Goal: Task Accomplishment & Management: Manage account settings

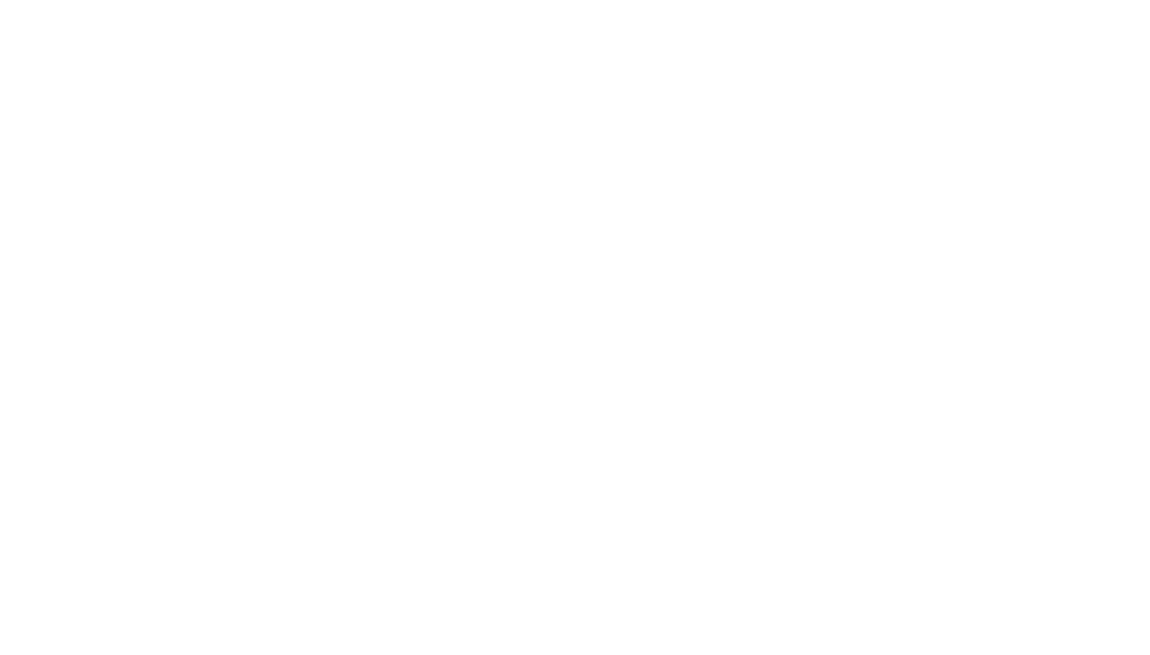
click at [1128, 25] on body at bounding box center [575, 327] width 1150 height 655
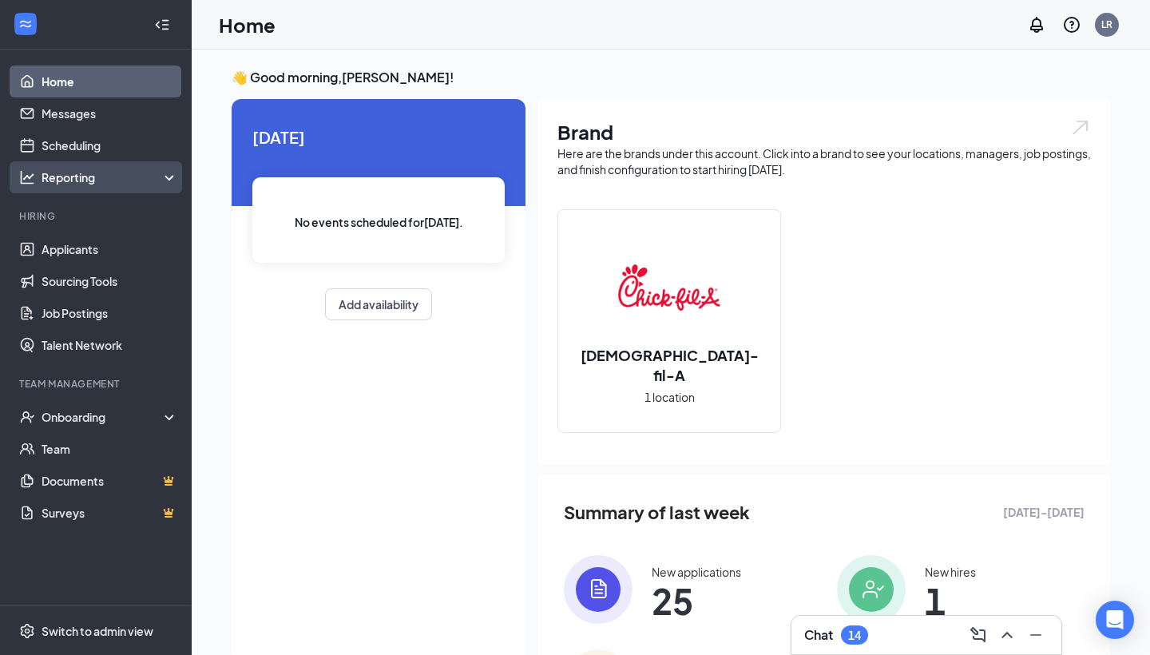
click at [70, 161] on div "Reporting" at bounding box center [96, 177] width 192 height 32
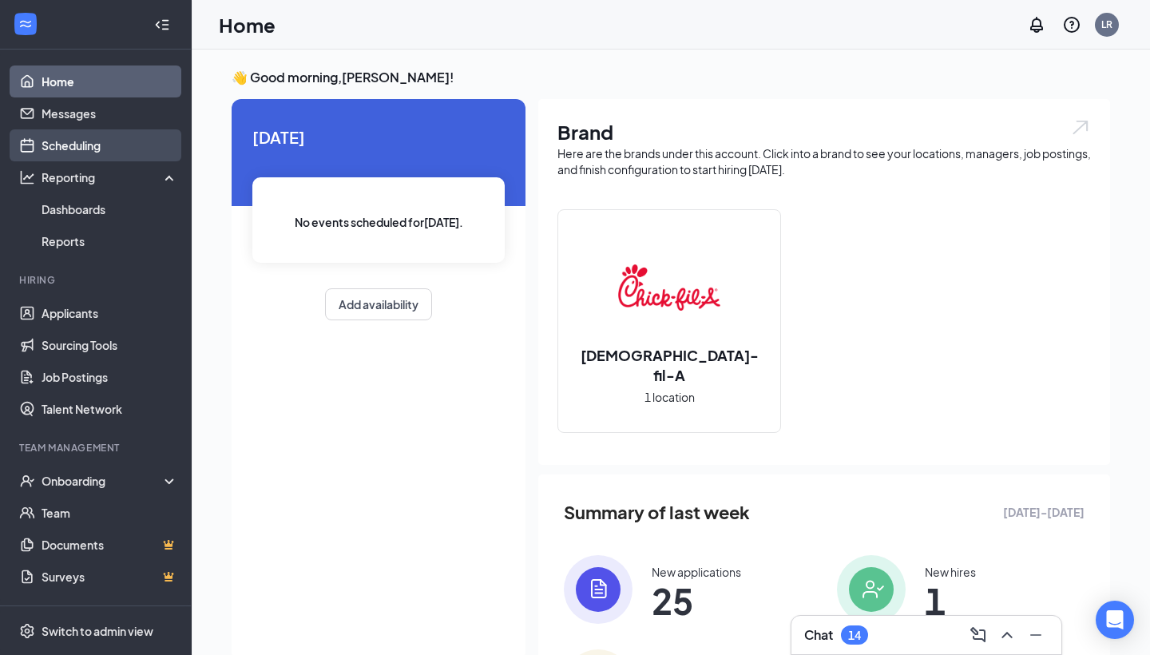
click at [72, 144] on link "Scheduling" at bounding box center [110, 145] width 137 height 32
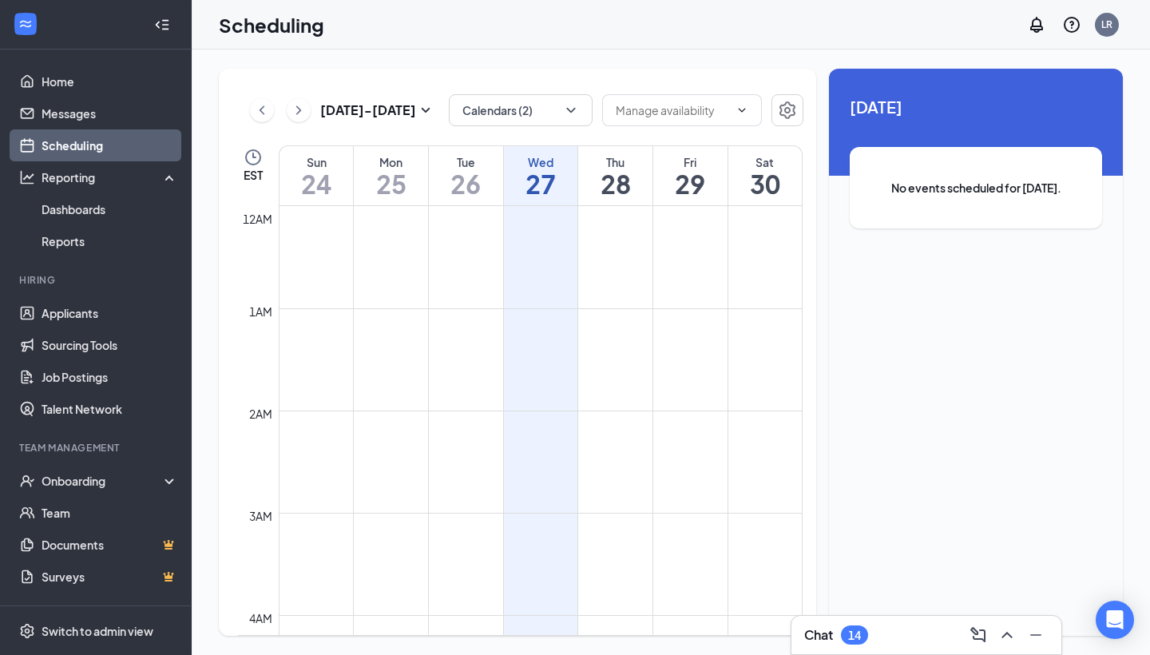
scroll to position [785, 0]
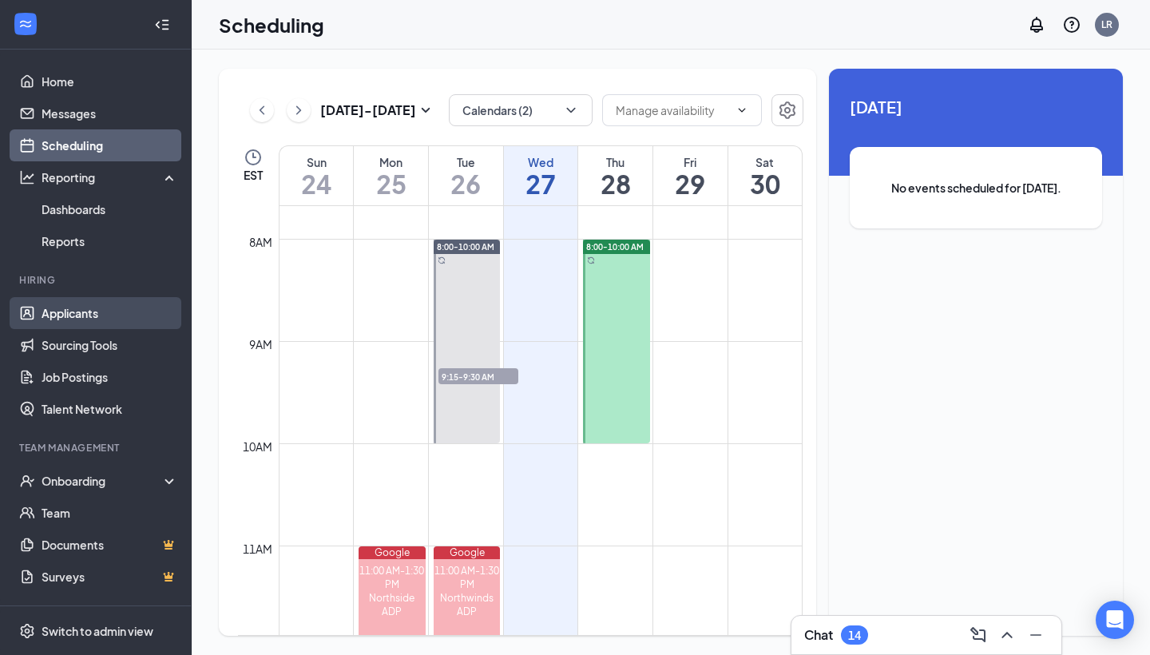
click at [93, 314] on link "Applicants" at bounding box center [110, 313] width 137 height 32
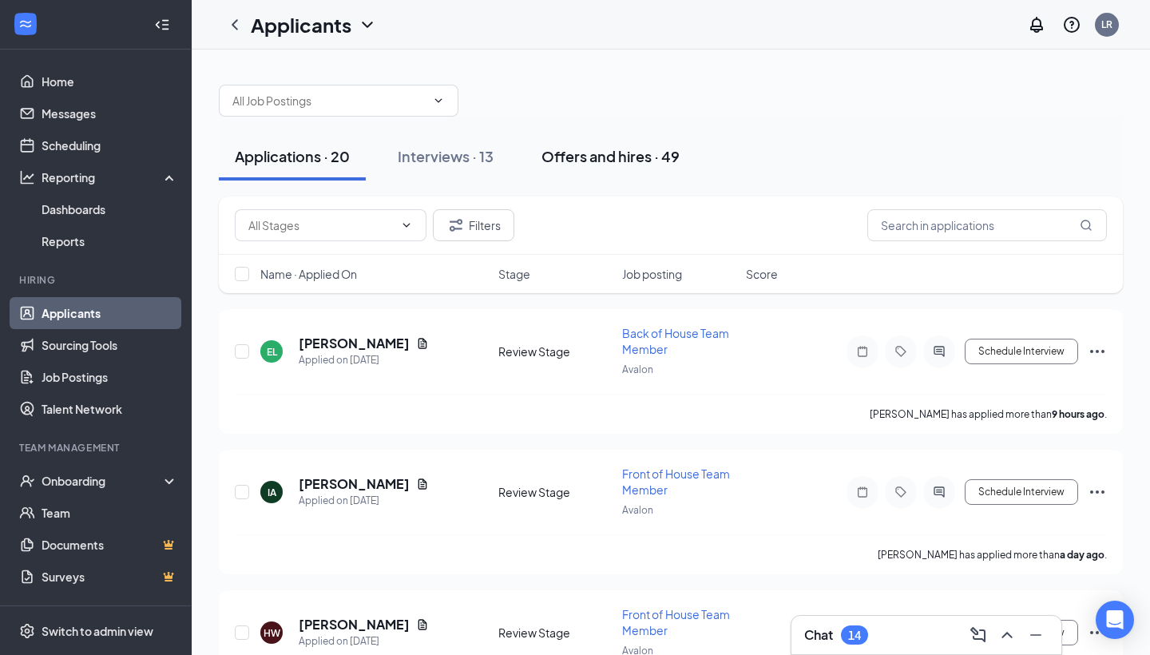
click at [604, 174] on button "Offers and hires · 49" at bounding box center [610, 157] width 170 height 48
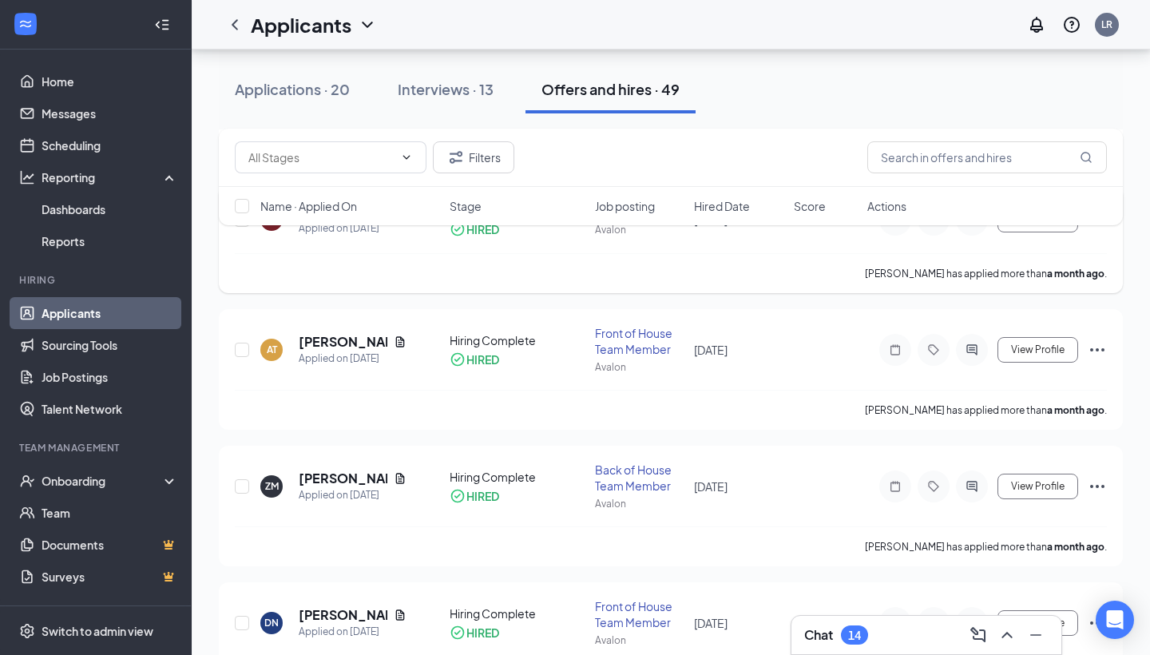
scroll to position [2082, 0]
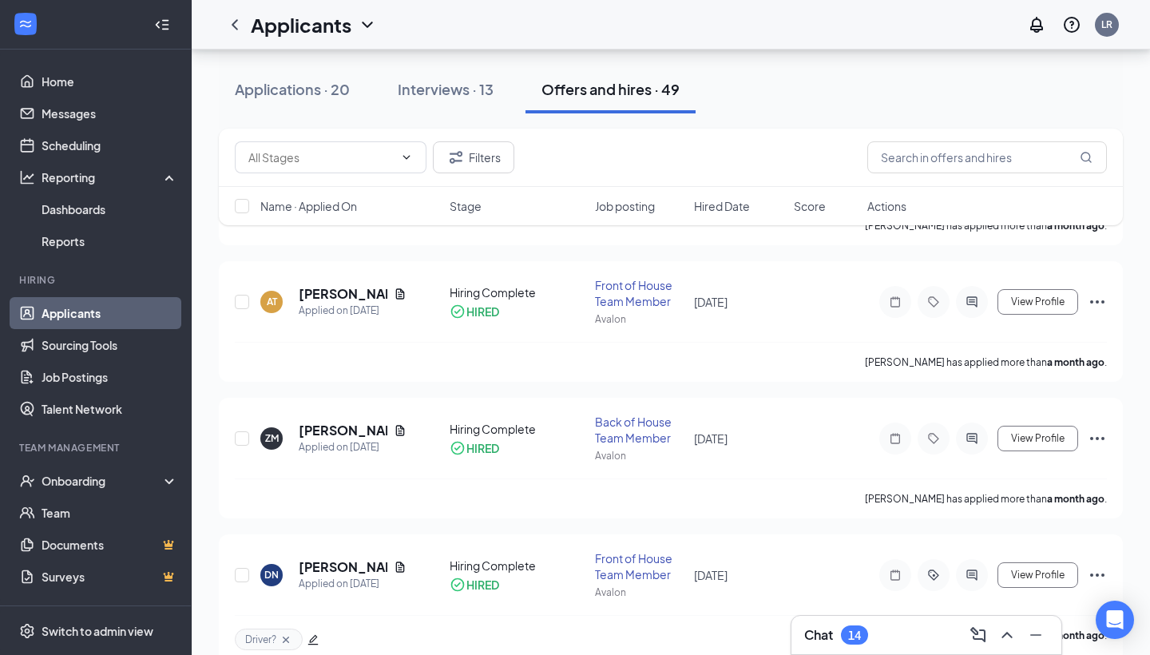
click at [888, 1] on div "Applicants LR" at bounding box center [671, 24] width 958 height 49
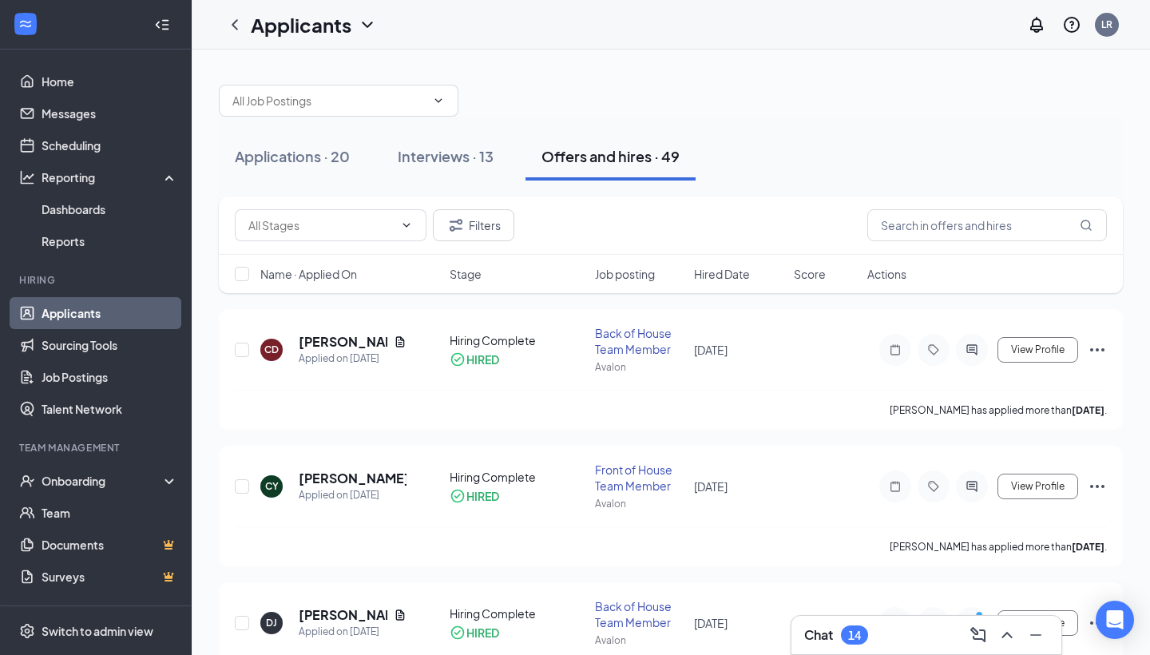
scroll to position [0, 0]
click at [338, 341] on h5 "[PERSON_NAME]" at bounding box center [343, 342] width 89 height 18
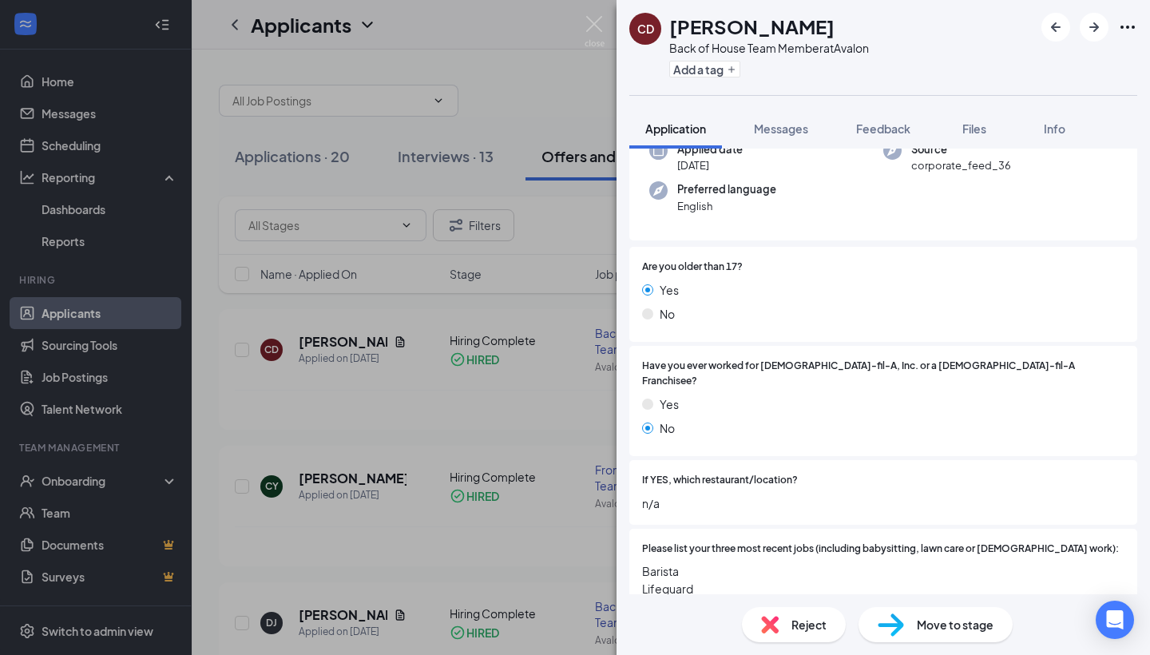
scroll to position [135, 0]
click at [596, 24] on img at bounding box center [594, 31] width 20 height 31
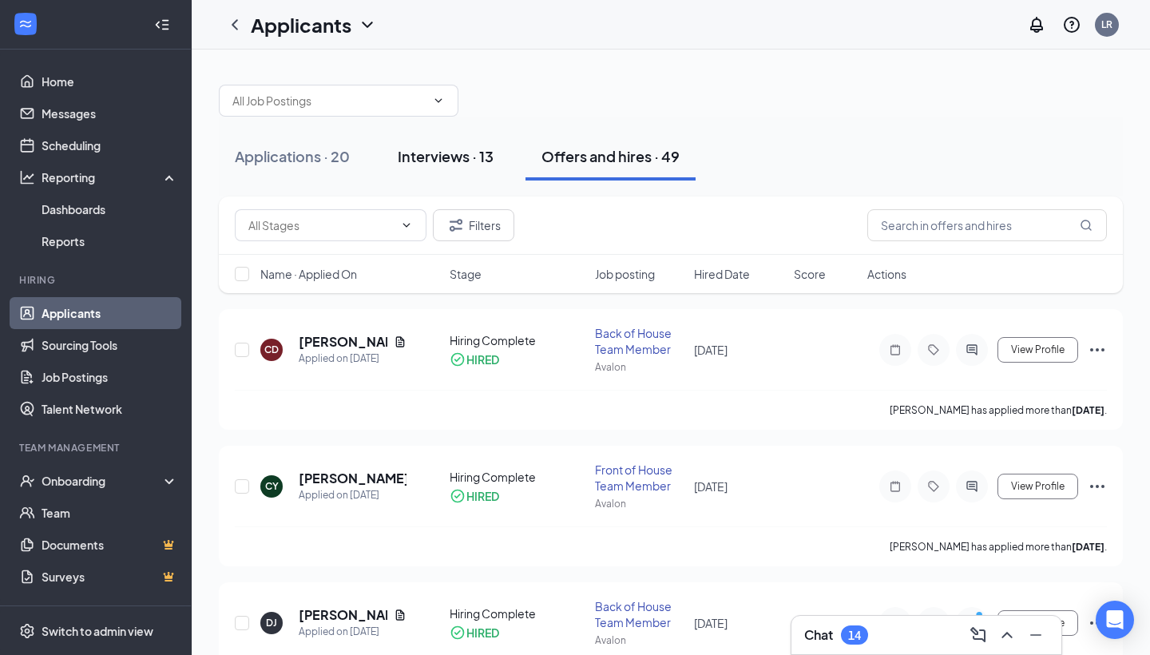
click at [418, 160] on div "Interviews · 13" at bounding box center [446, 156] width 96 height 20
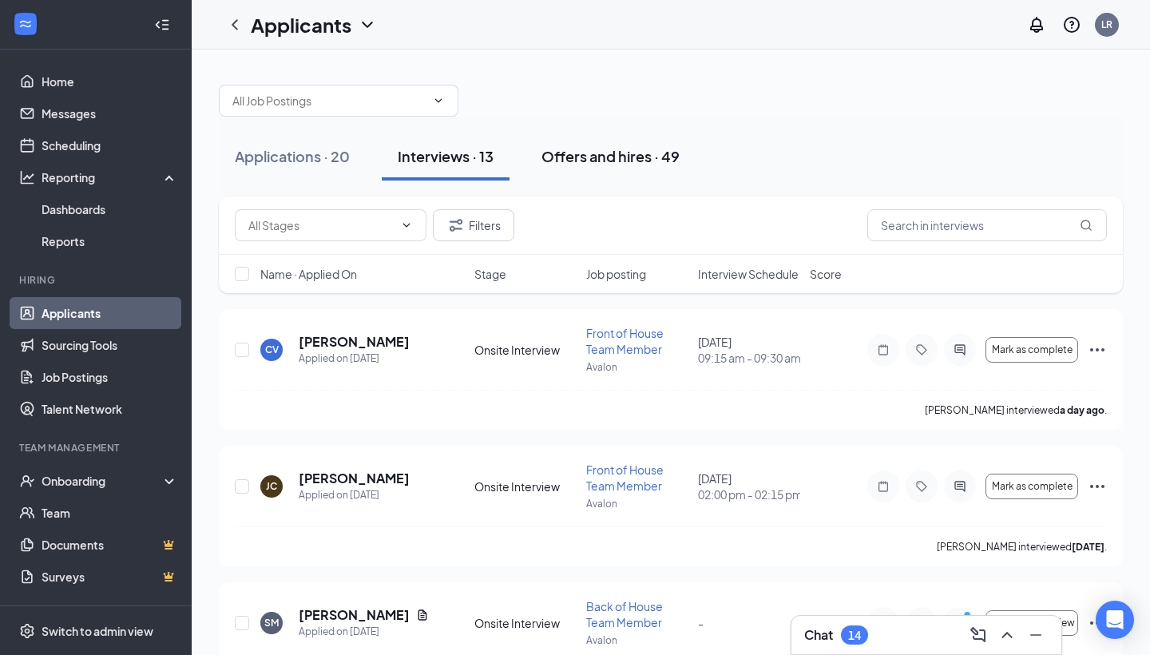
click at [600, 168] on button "Offers and hires · 49" at bounding box center [610, 157] width 170 height 48
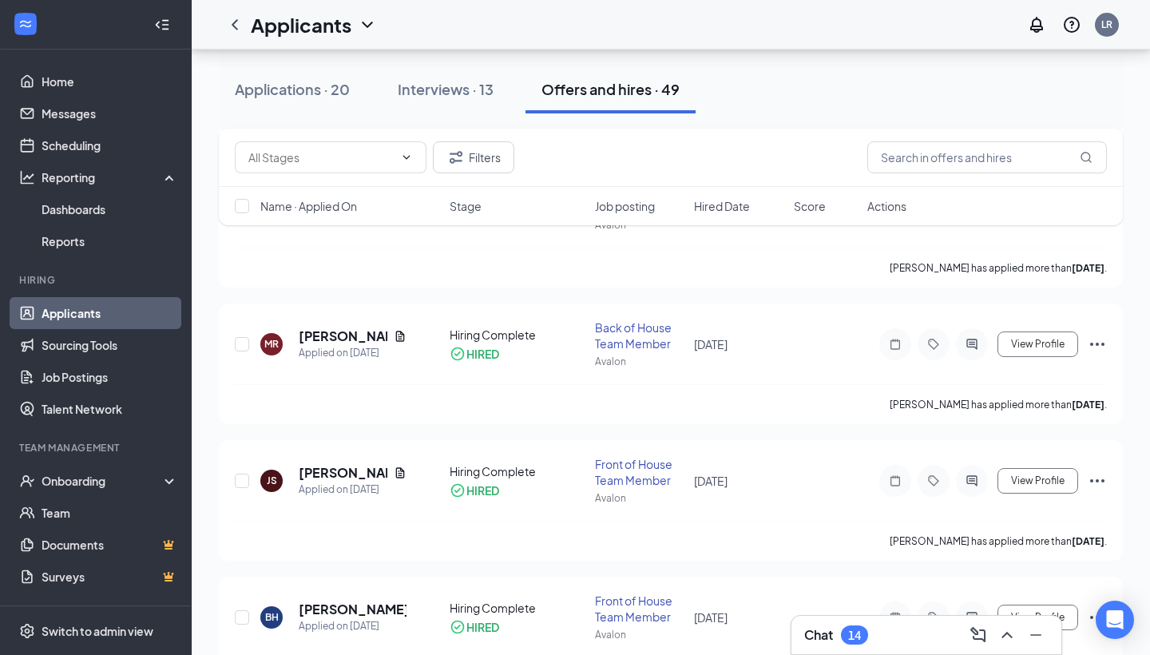
scroll to position [5249, 0]
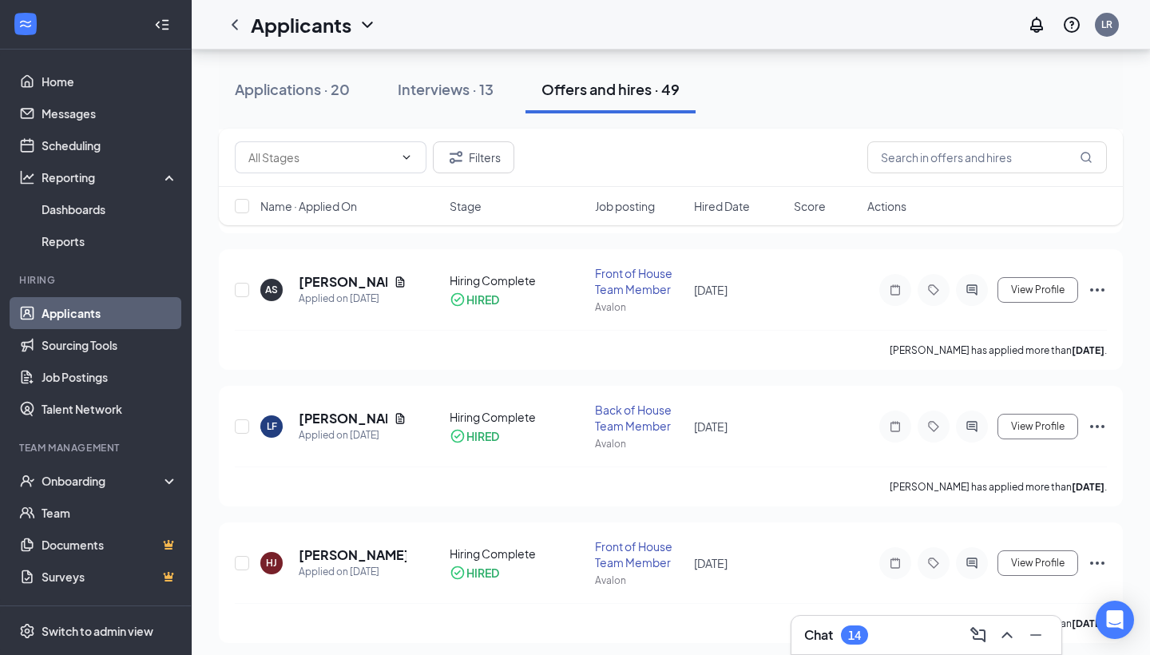
click at [940, 188] on div "Name · Applied On Stage Job posting Hired Date Score Actions" at bounding box center [671, 206] width 904 height 38
click at [938, 161] on input "text" at bounding box center [986, 157] width 239 height 32
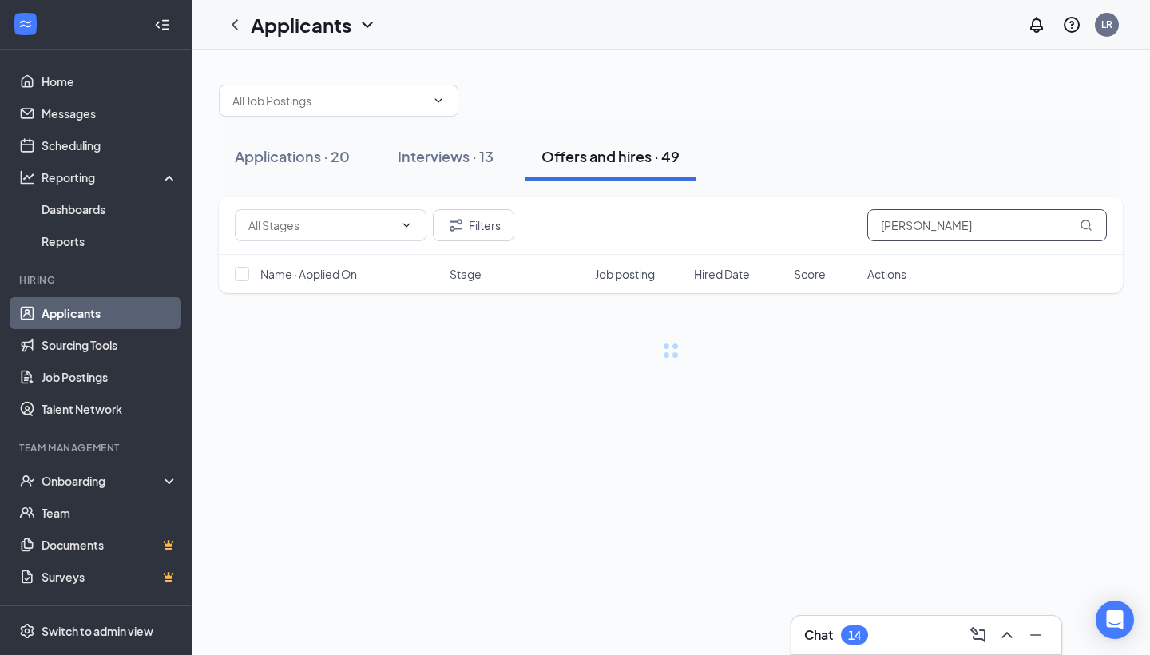
type input "[PERSON_NAME]"
click at [936, 164] on div "Applications · 20 Interviews · 13 Offers and hires · 49" at bounding box center [671, 157] width 904 height 48
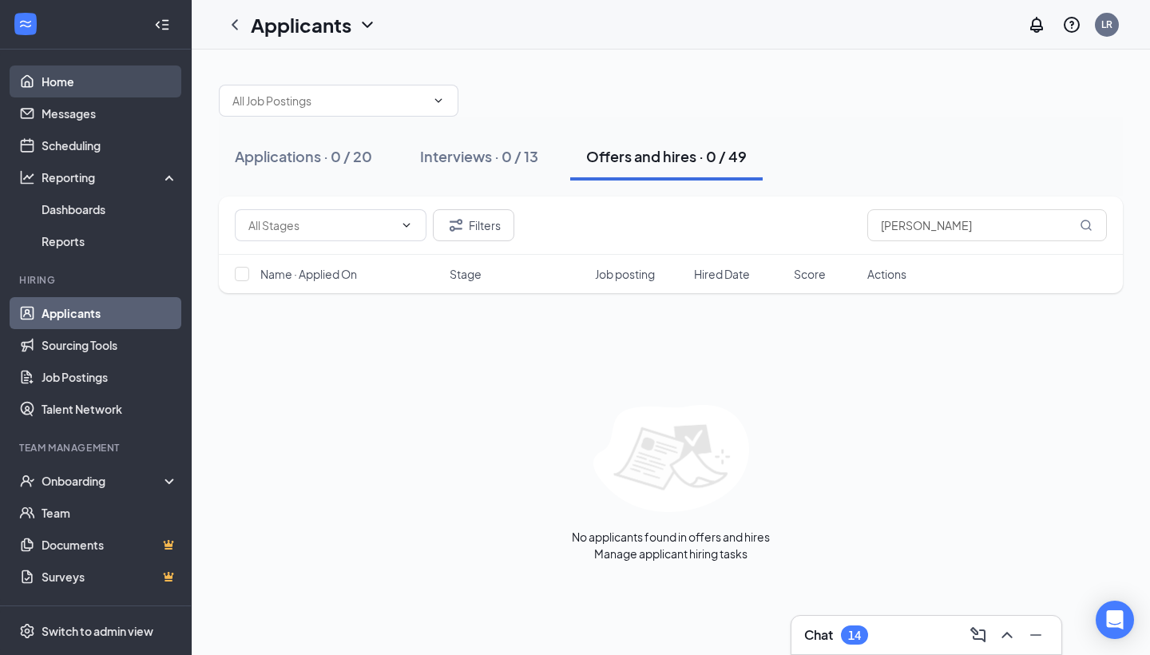
click at [69, 77] on link "Home" at bounding box center [110, 81] width 137 height 32
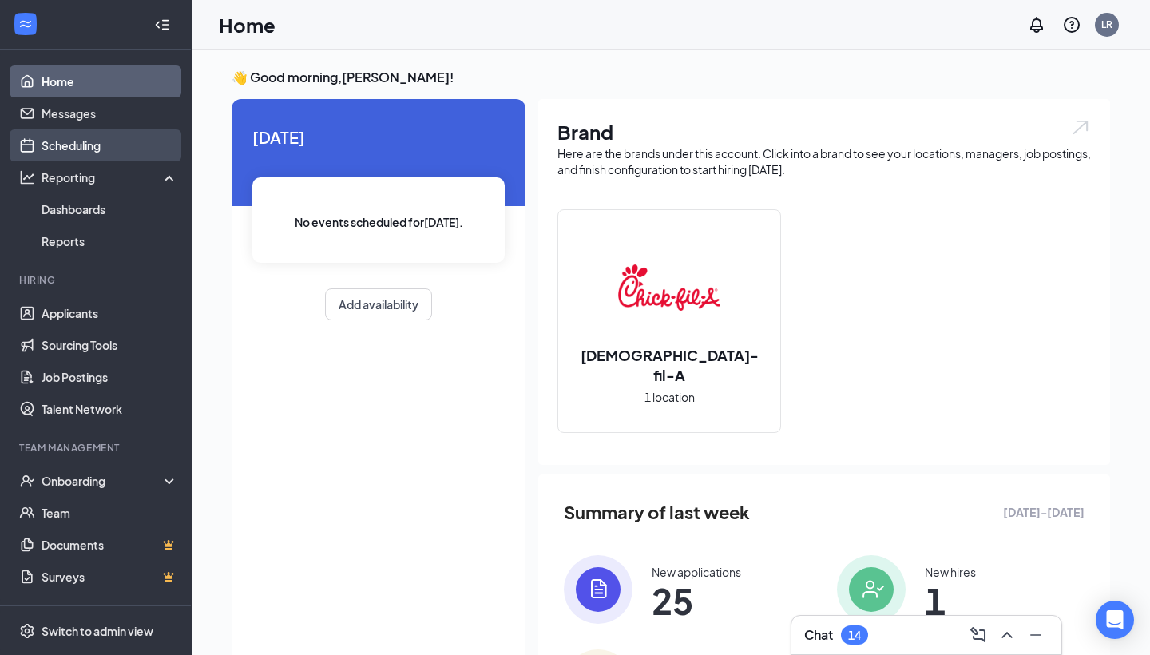
click at [105, 145] on link "Scheduling" at bounding box center [110, 145] width 137 height 32
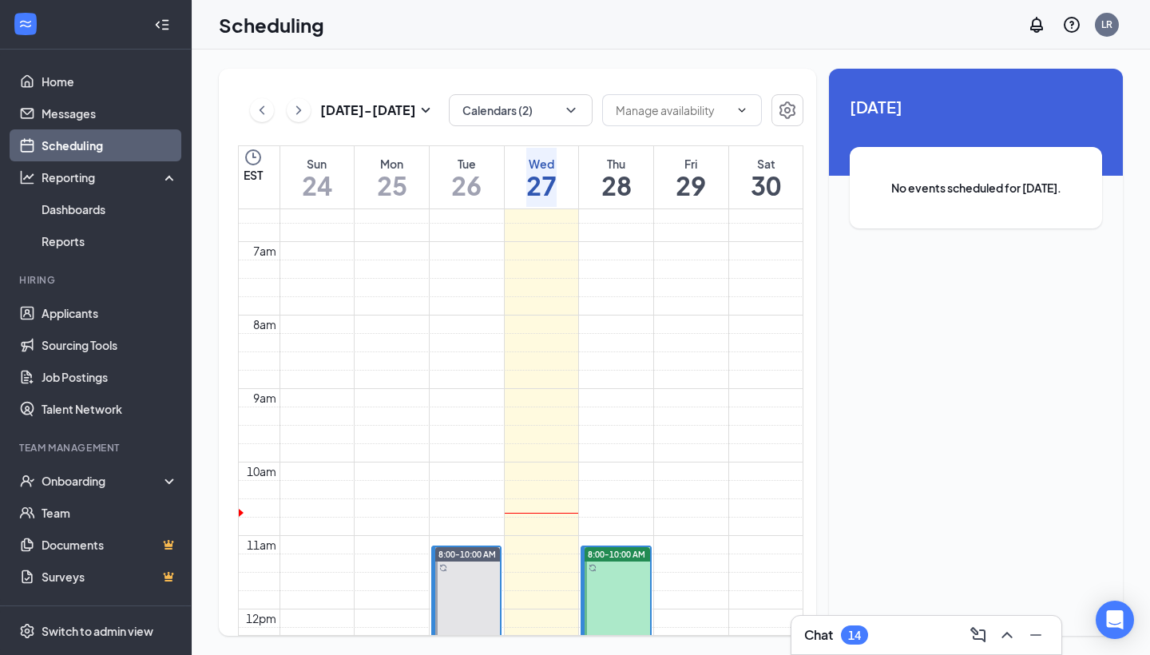
scroll to position [482, 0]
click at [120, 392] on link "Job Postings" at bounding box center [110, 377] width 137 height 32
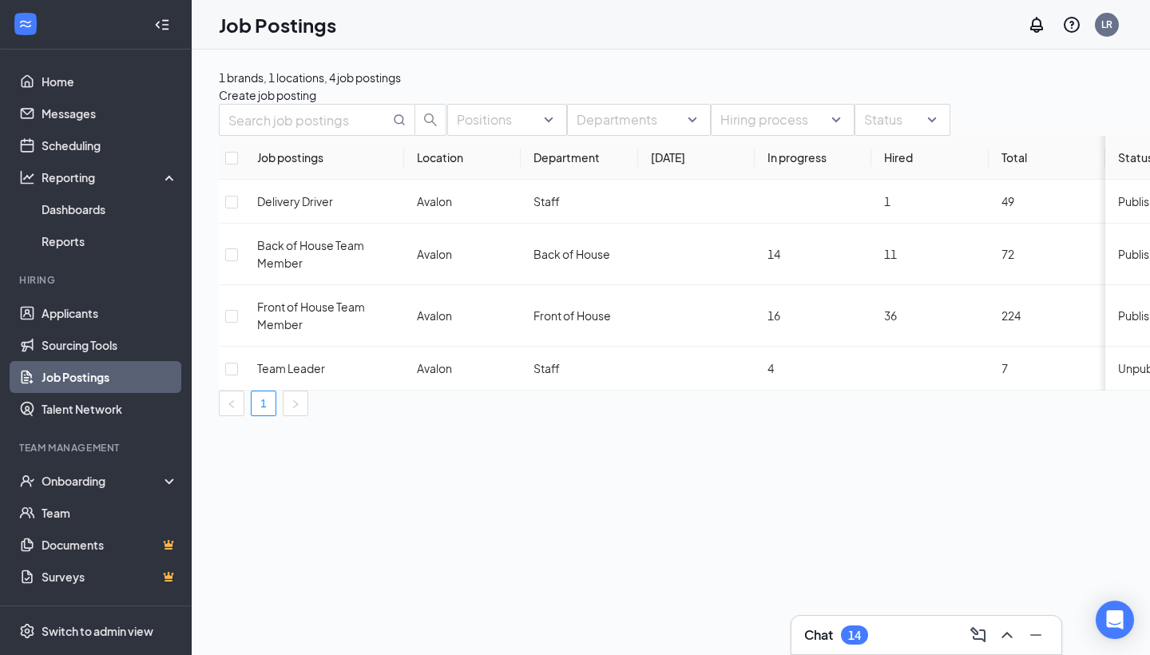
click at [447, 512] on div "1 brands, 1 locations, 4 job postings Create job posting Positions Departments …" at bounding box center [738, 351] width 1092 height 605
click at [67, 70] on link "Home" at bounding box center [110, 81] width 137 height 32
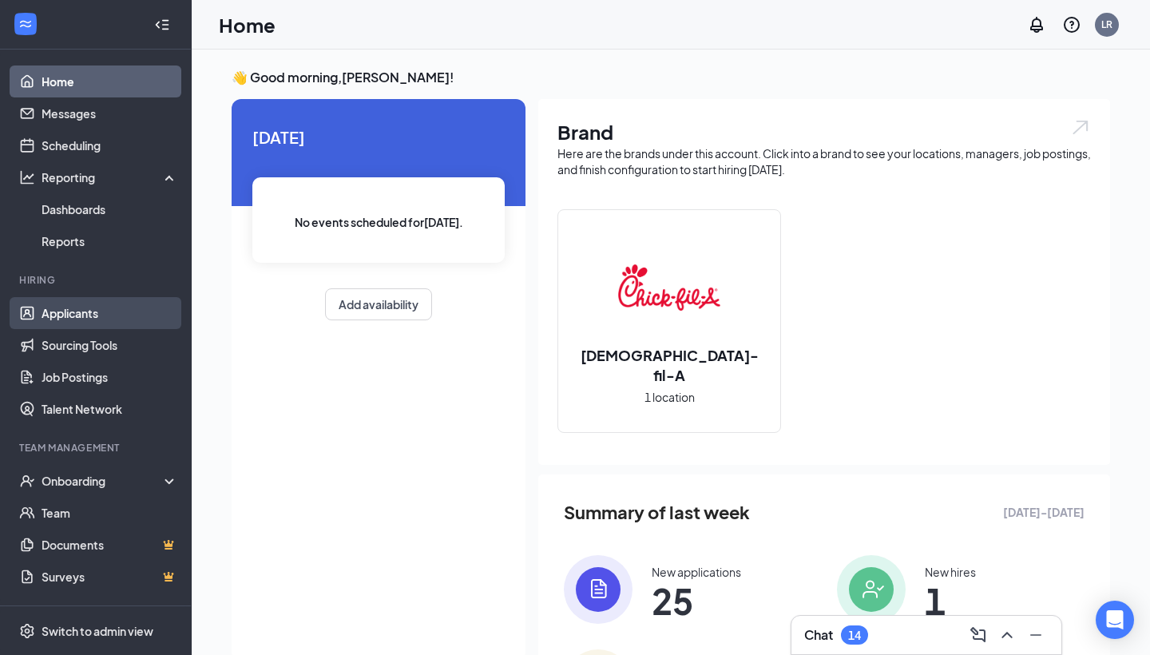
click at [86, 321] on link "Applicants" at bounding box center [110, 313] width 137 height 32
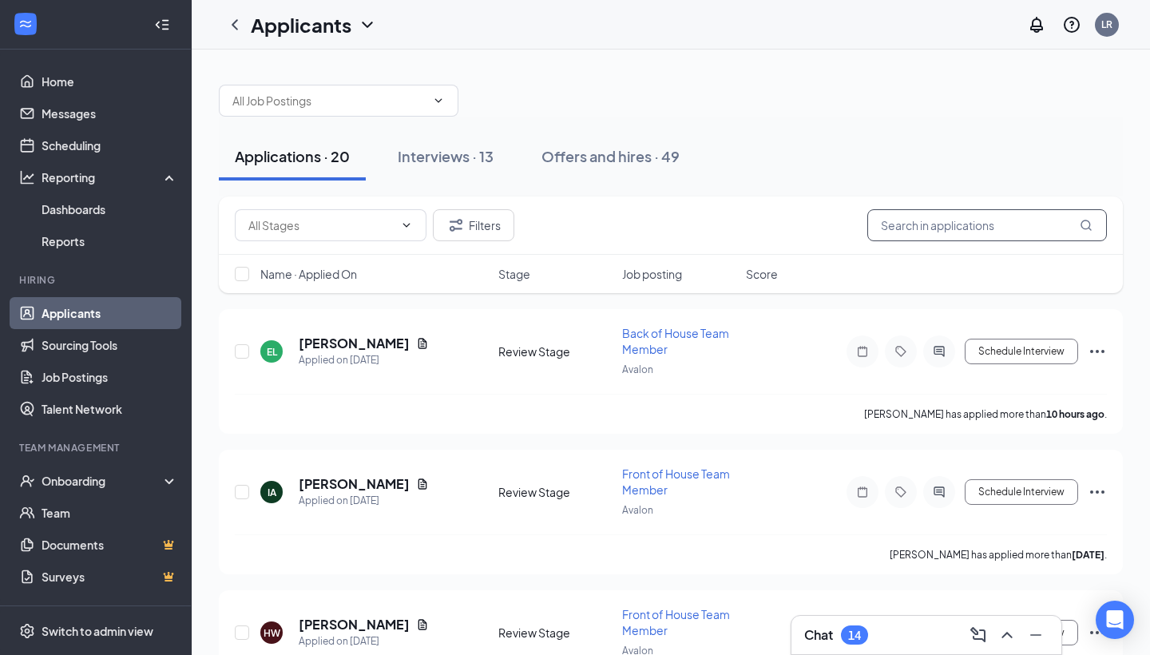
click at [918, 226] on input "text" at bounding box center [986, 225] width 239 height 32
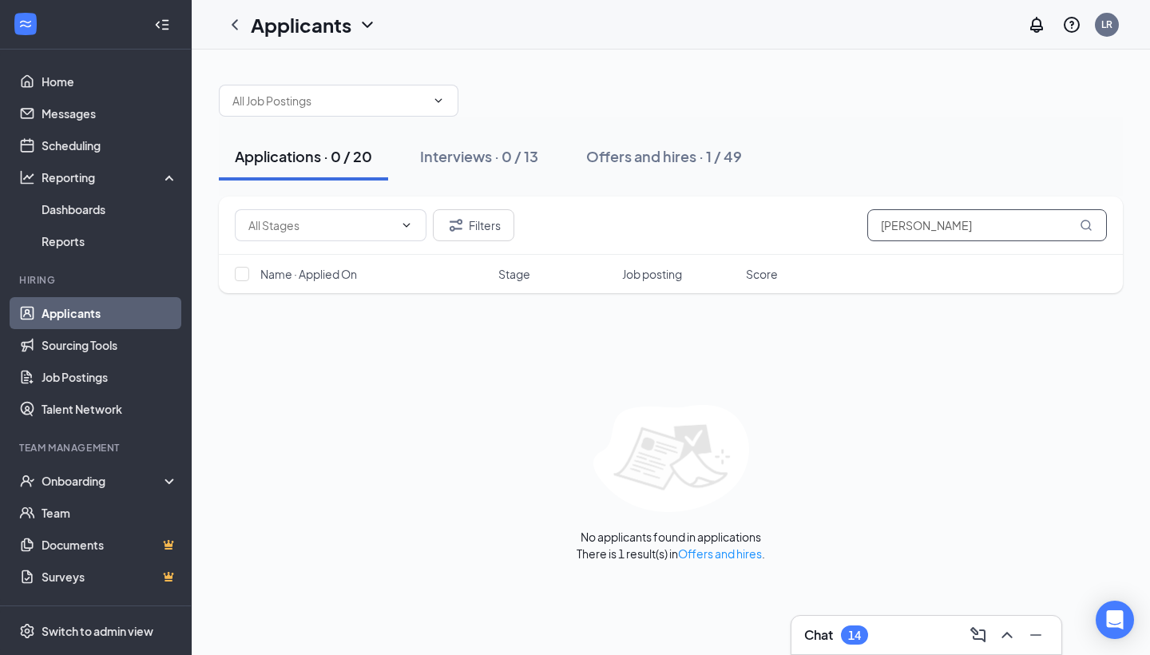
type input "[PERSON_NAME]"
drag, startPoint x: 918, startPoint y: 226, endPoint x: 968, endPoint y: 118, distance: 118.9
click at [968, 118] on div "Applications · 0 / 20 Interviews · 0 / 13 Offers and hires · 1 / 49" at bounding box center [671, 157] width 904 height 80
click at [673, 153] on div "Offers and hires · 1 / 49" at bounding box center [664, 156] width 156 height 20
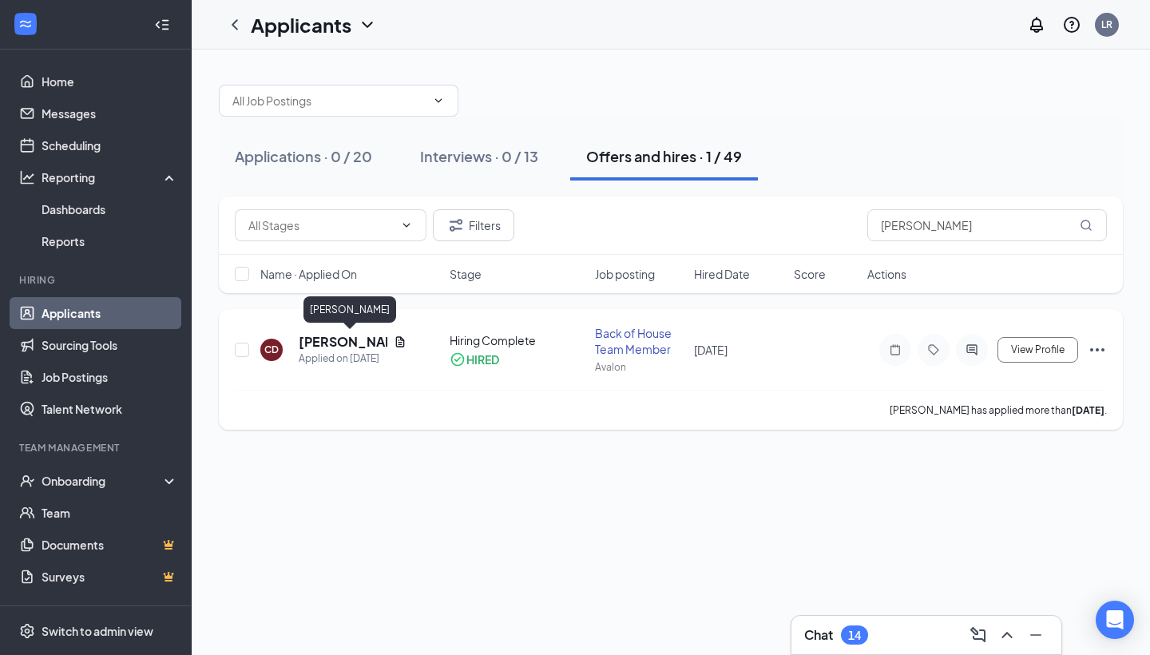
click at [350, 342] on h5 "[PERSON_NAME]" at bounding box center [343, 342] width 89 height 18
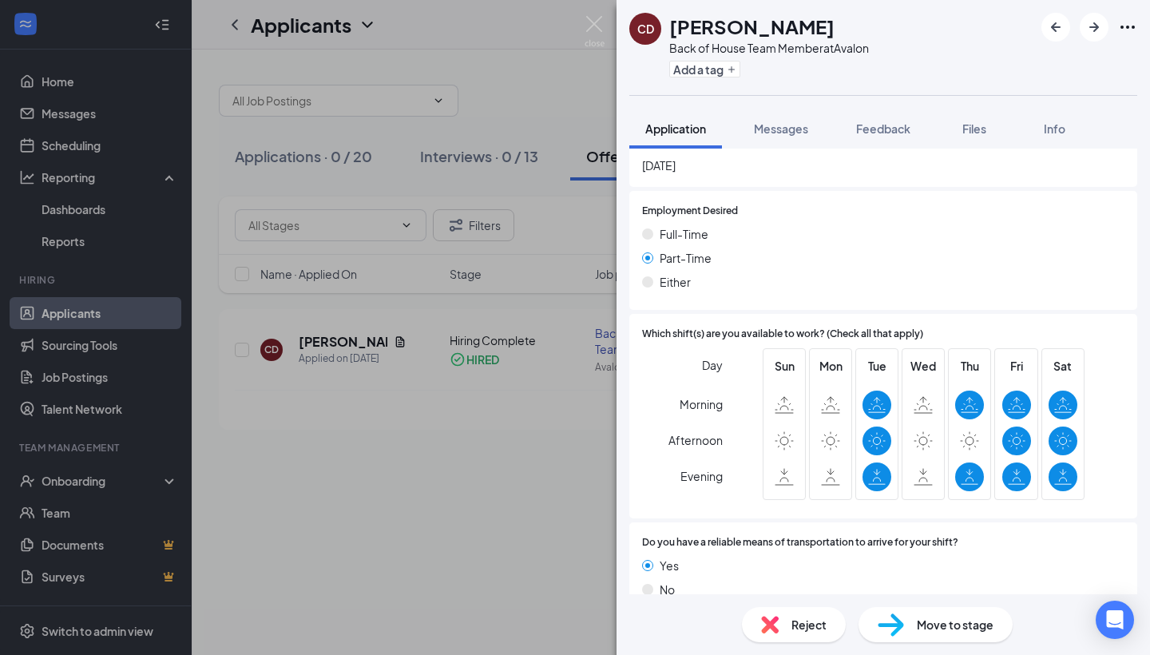
scroll to position [935, 0]
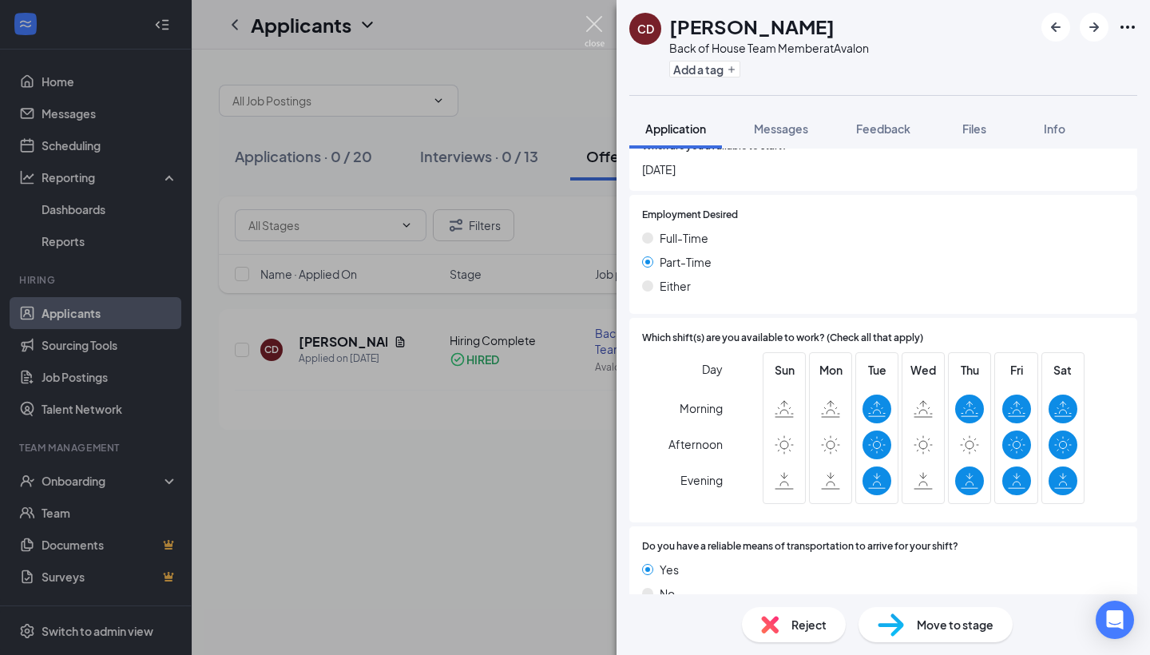
click at [603, 26] on img at bounding box center [594, 31] width 20 height 31
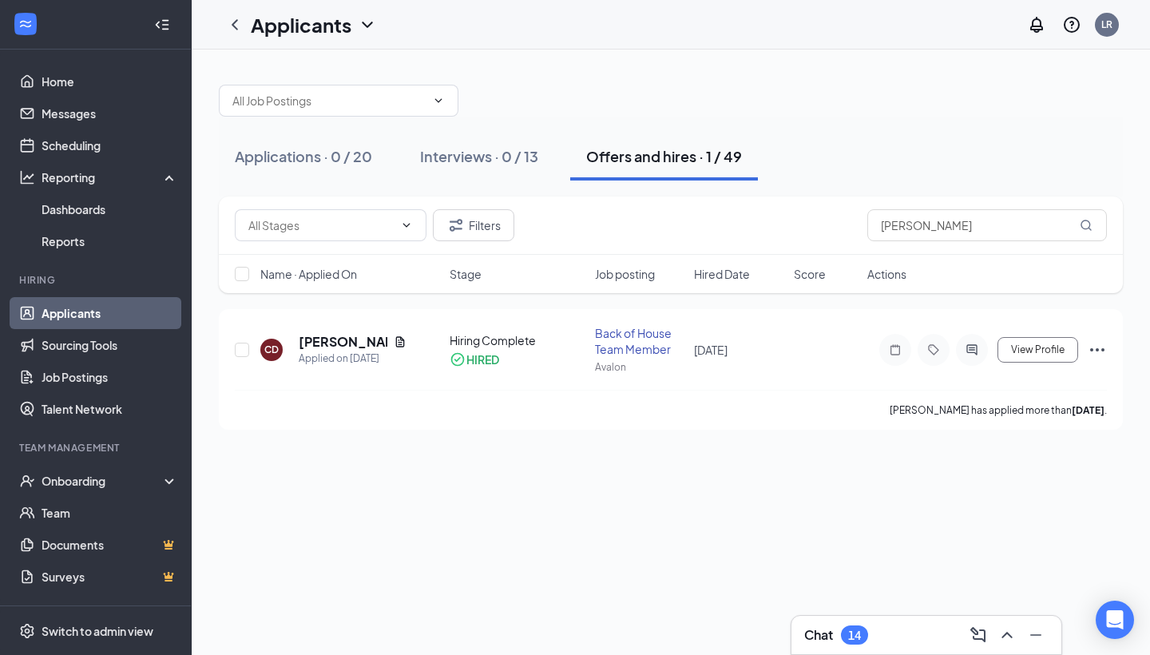
click at [1022, 2] on div "Applicants LR" at bounding box center [671, 24] width 958 height 49
